Goal: Task Accomplishment & Management: Manage account settings

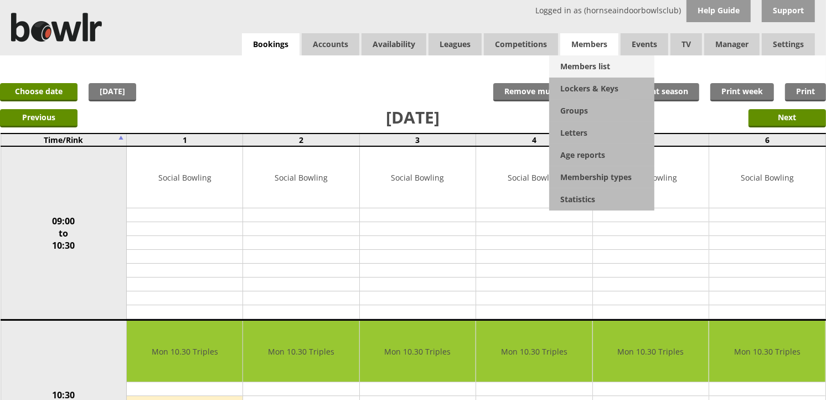
click at [589, 61] on link "Members list" at bounding box center [601, 66] width 105 height 22
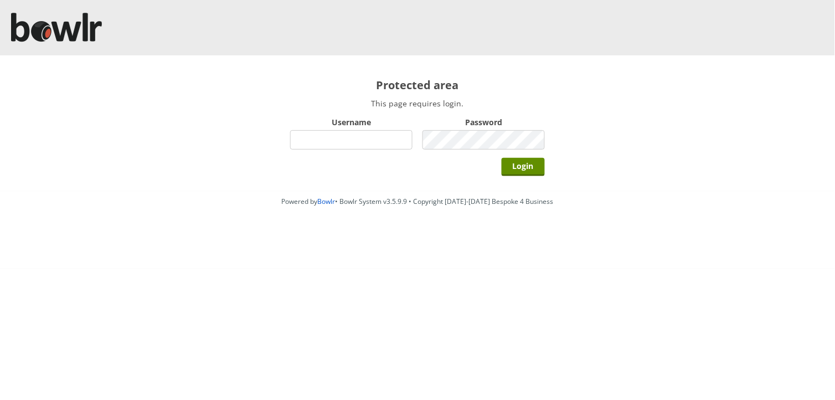
click at [397, 145] on input "Username" at bounding box center [351, 139] width 122 height 19
type input "hornseaindoorbowlsclub"
click at [463, 152] on div "Password" at bounding box center [483, 133] width 122 height 38
click at [502, 158] on input "Login" at bounding box center [523, 167] width 43 height 18
